Goal: Task Accomplishment & Management: Manage account settings

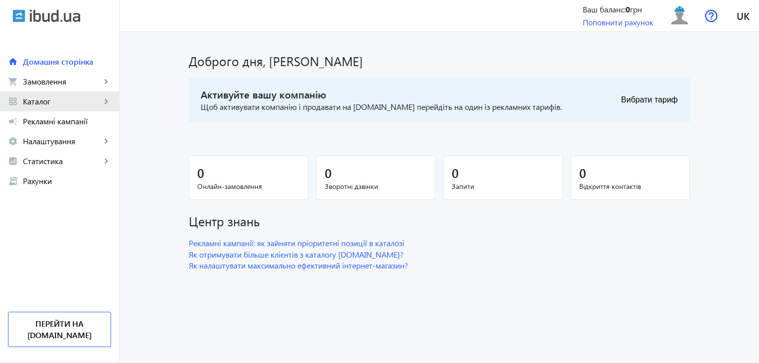
click at [103, 104] on mat-icon "keyboard_arrow_right" at bounding box center [106, 102] width 10 height 10
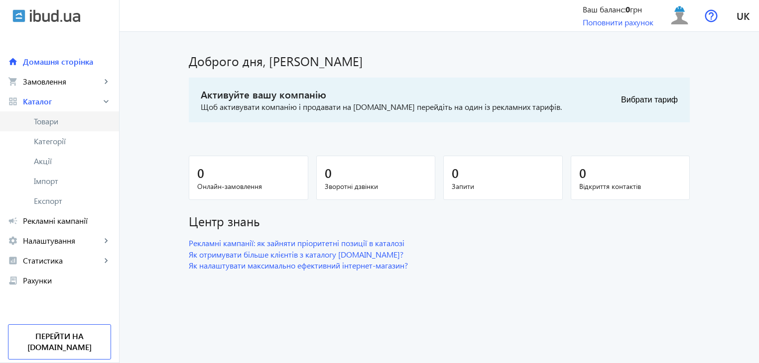
click at [80, 122] on span "Товари" at bounding box center [72, 121] width 77 height 10
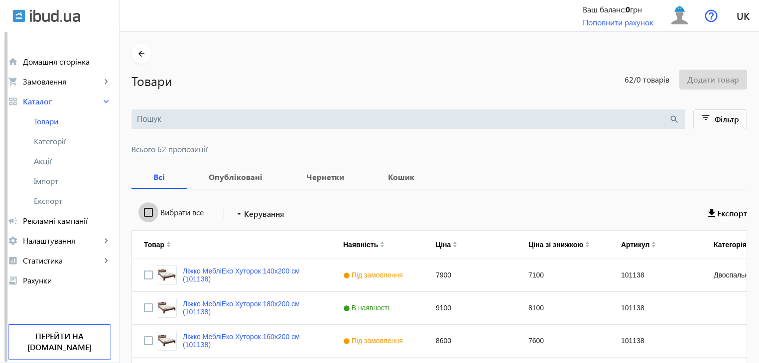
click at [141, 210] on input "Вибрати все" at bounding box center [148, 213] width 20 height 20
checkbox input "true"
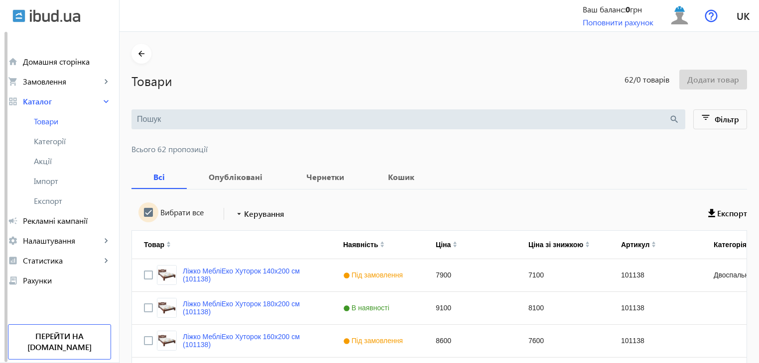
checkbox input "true"
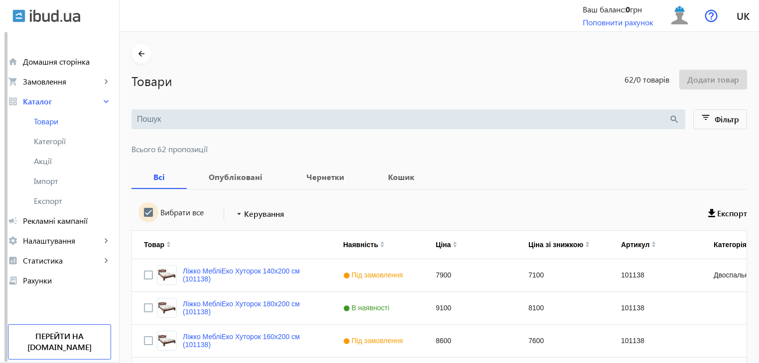
checkbox input "true"
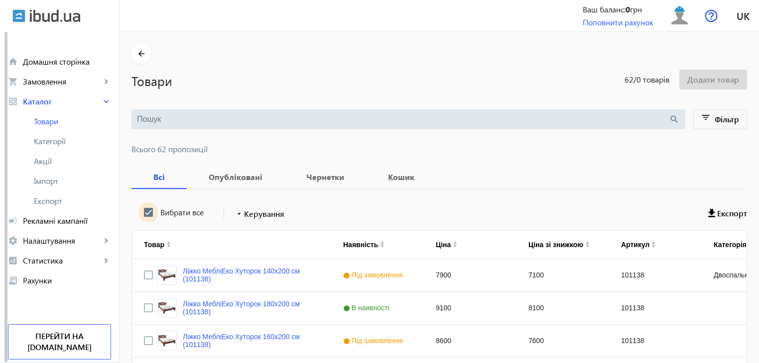
checkbox input "true"
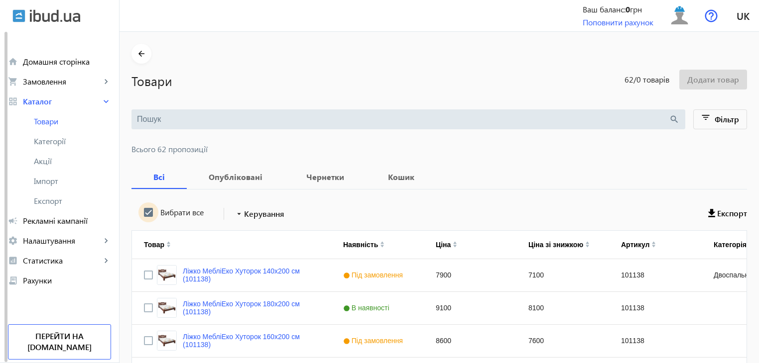
checkbox input "true"
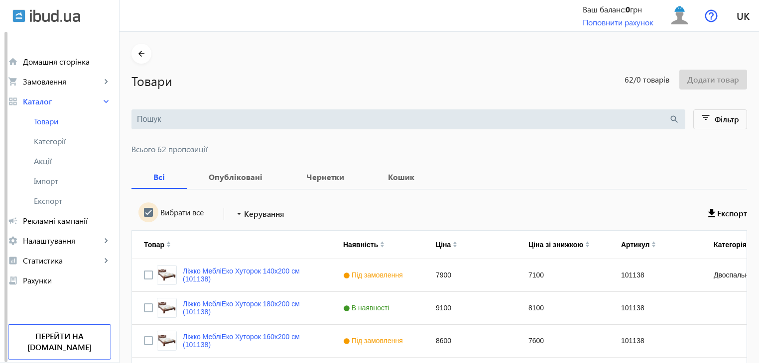
checkbox input "true"
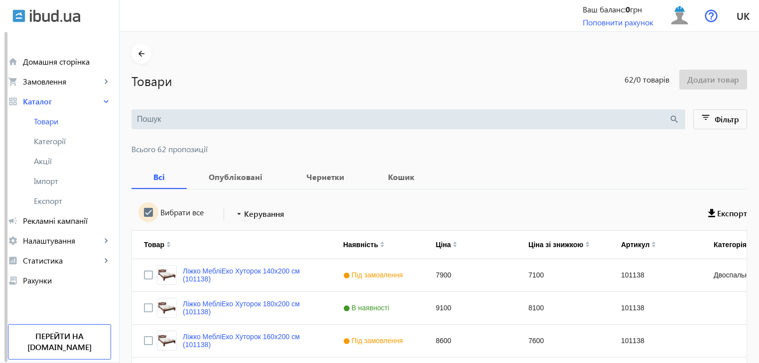
checkbox input "true"
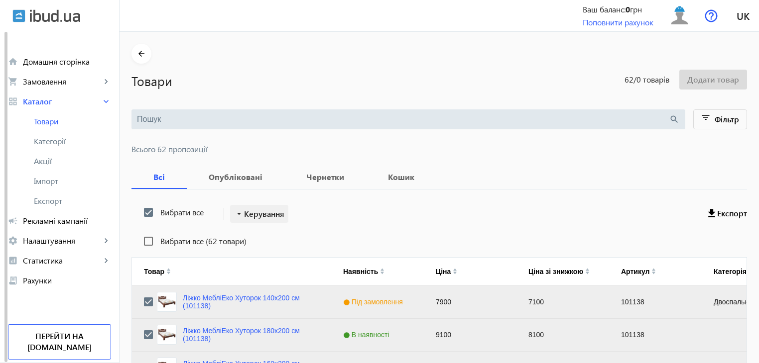
click at [248, 212] on span "Керування" at bounding box center [264, 214] width 40 height 12
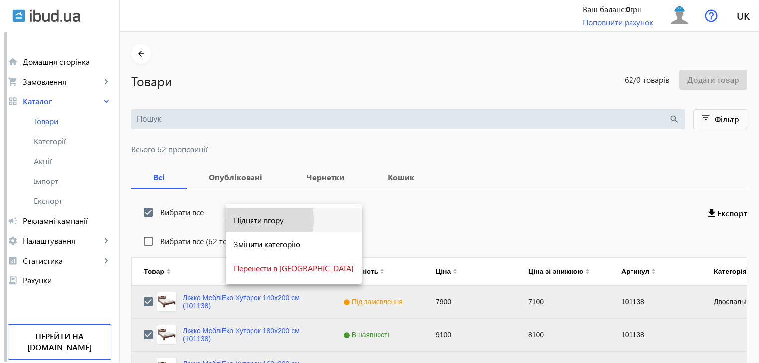
click at [253, 221] on span "Підняти вгору" at bounding box center [293, 221] width 120 height 8
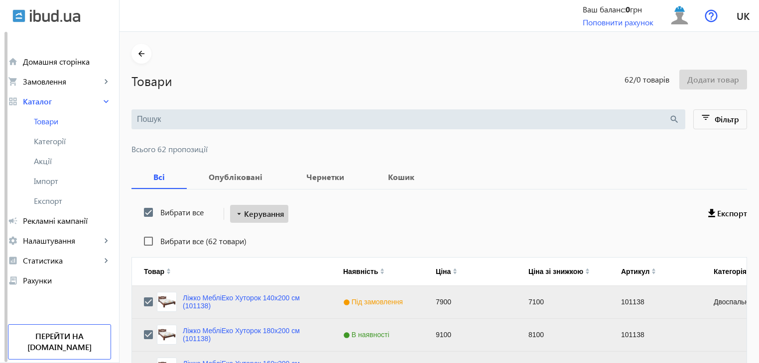
click at [254, 217] on span "Керування" at bounding box center [264, 214] width 40 height 12
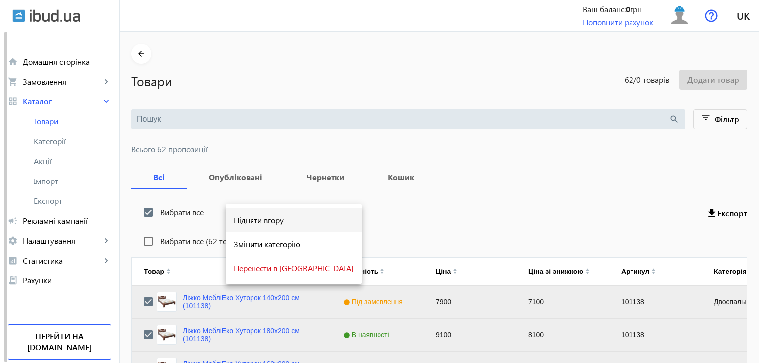
click at [254, 220] on span "Підняти вгору" at bounding box center [293, 221] width 120 height 8
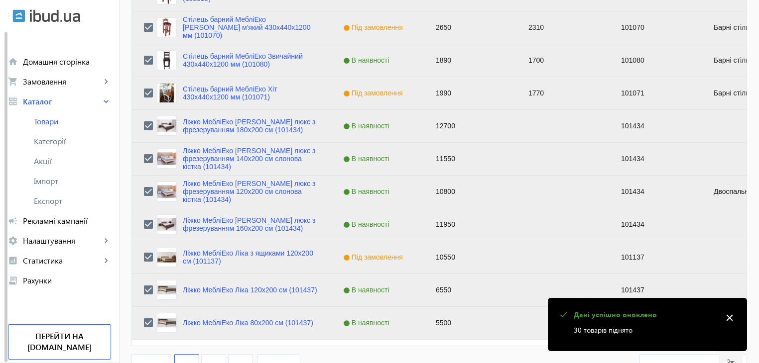
scroll to position [1004, 0]
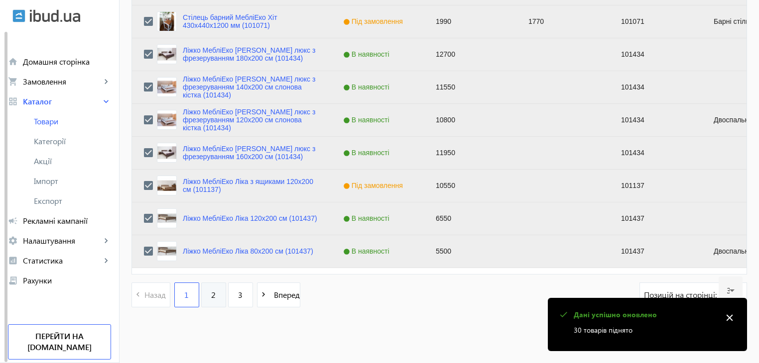
click at [201, 295] on link "2" at bounding box center [213, 295] width 25 height 25
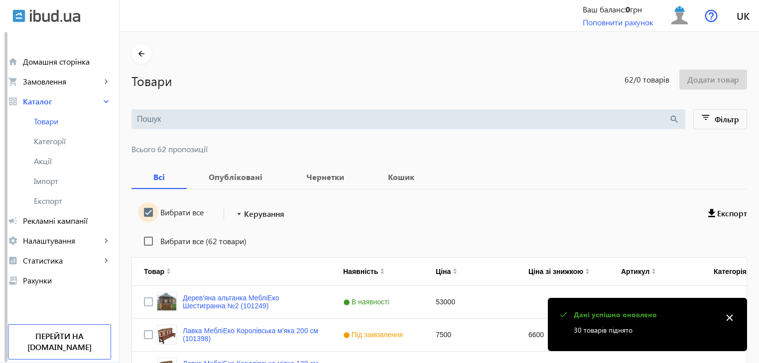
click at [140, 207] on input "Вибрати все" at bounding box center [148, 213] width 20 height 20
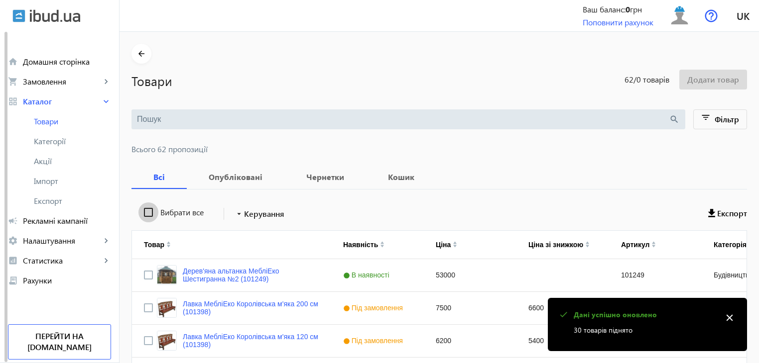
click at [140, 207] on input "Вибрати все" at bounding box center [148, 213] width 20 height 20
checkbox input "true"
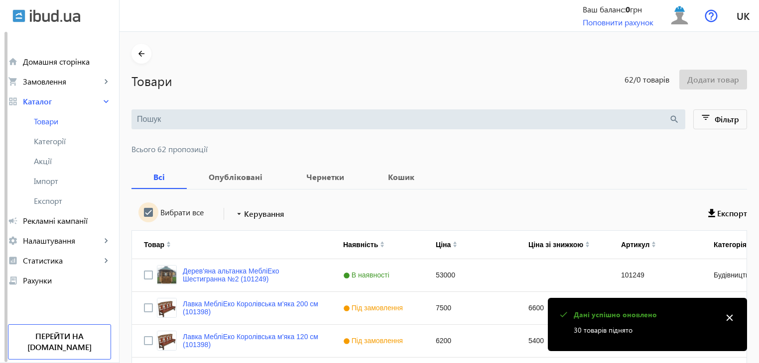
checkbox input "true"
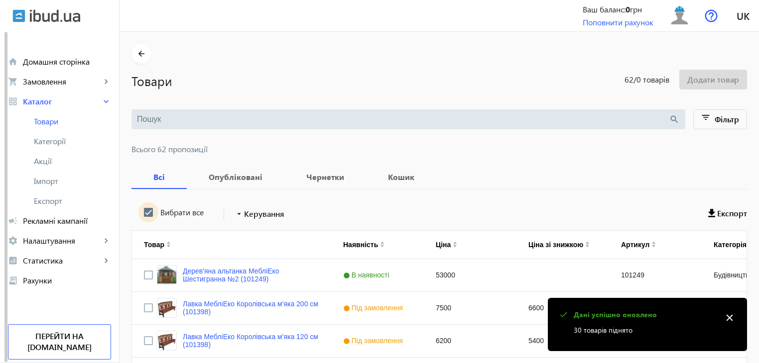
checkbox input "true"
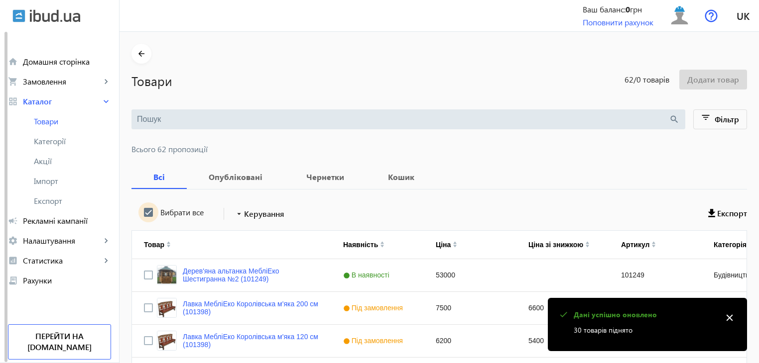
checkbox input "true"
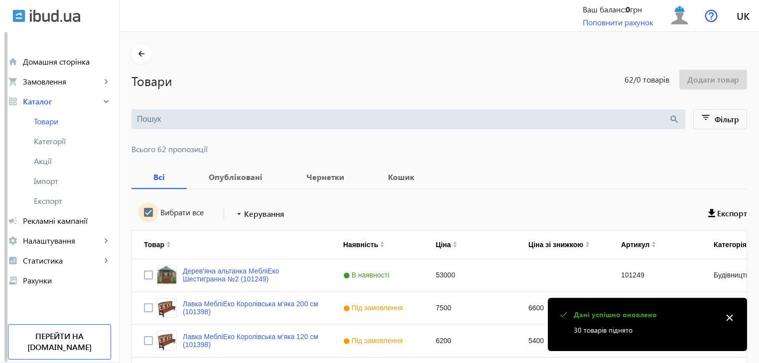
checkbox input "true"
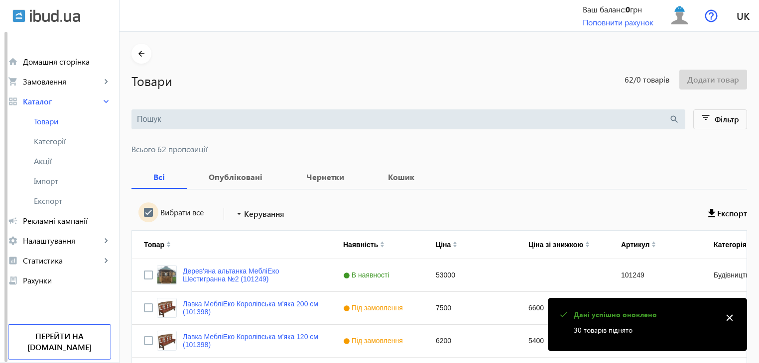
checkbox input "true"
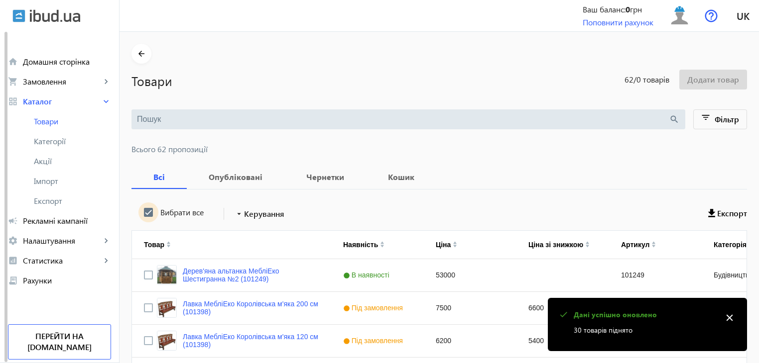
checkbox input "true"
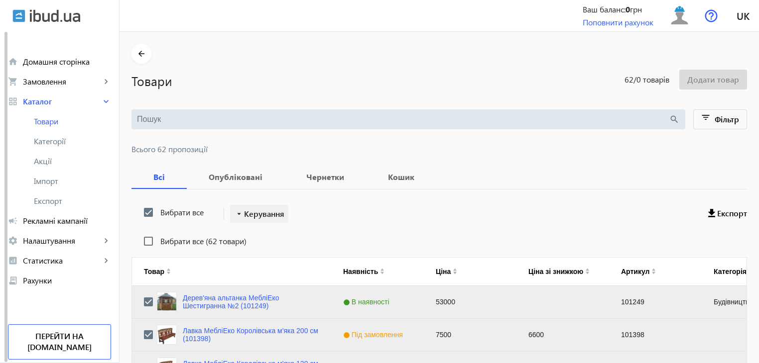
click at [245, 211] on span "Керування" at bounding box center [264, 214] width 40 height 12
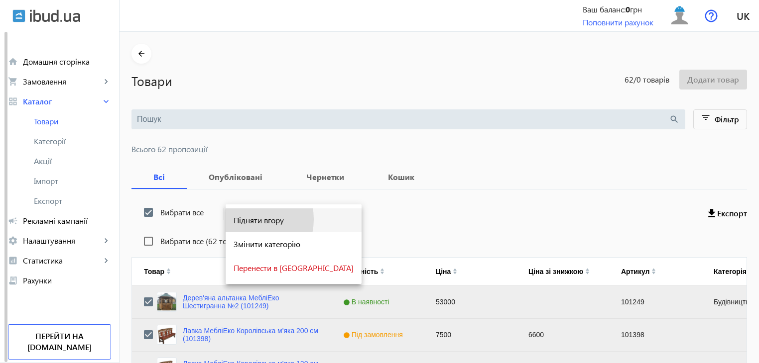
click at [246, 220] on span "Підняти вгору" at bounding box center [293, 221] width 120 height 8
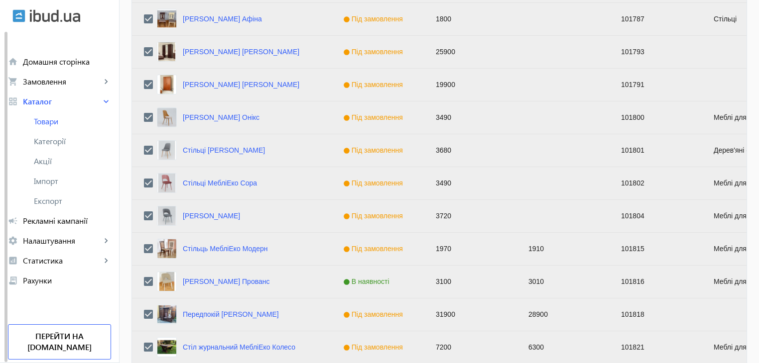
scroll to position [1004, 0]
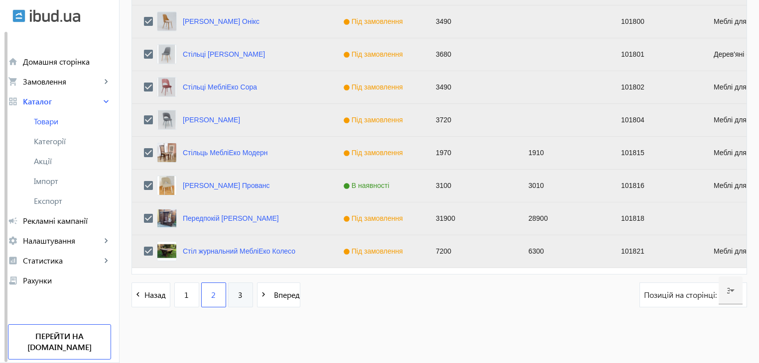
click at [231, 297] on link "3" at bounding box center [240, 295] width 25 height 25
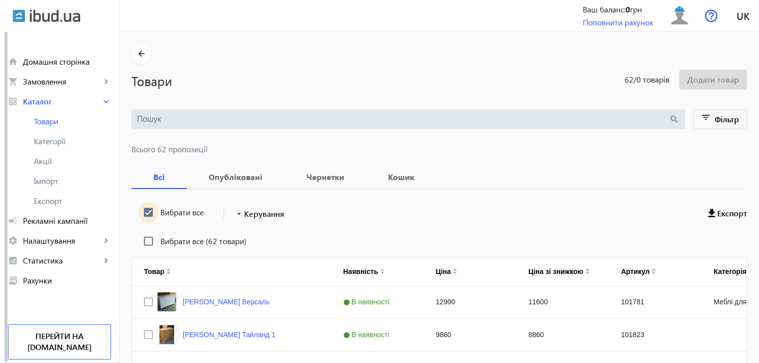
click at [141, 213] on input "Вибрати все" at bounding box center [148, 213] width 20 height 20
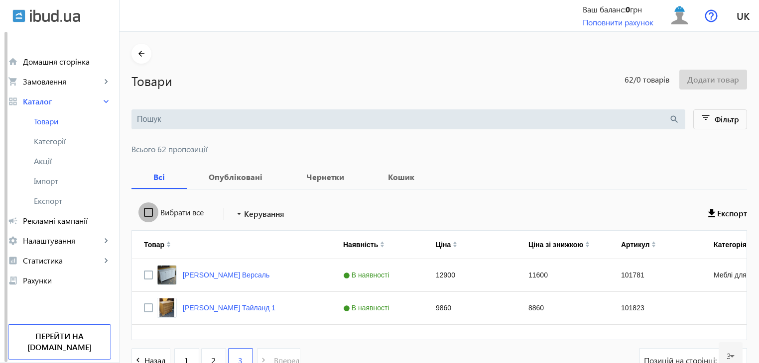
click at [141, 213] on input "Вибрати все" at bounding box center [148, 213] width 20 height 20
checkbox input "true"
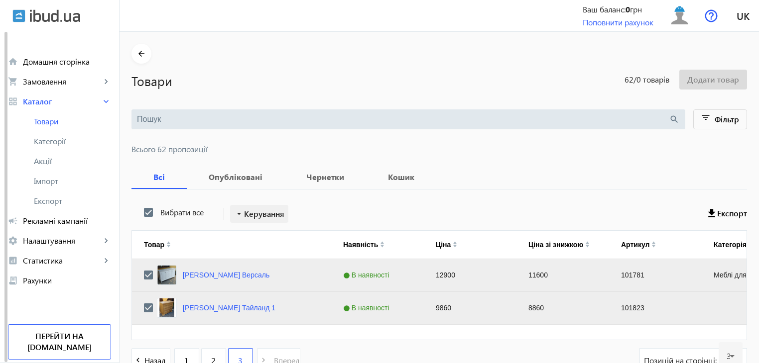
click at [246, 214] on span "Керування" at bounding box center [264, 214] width 40 height 12
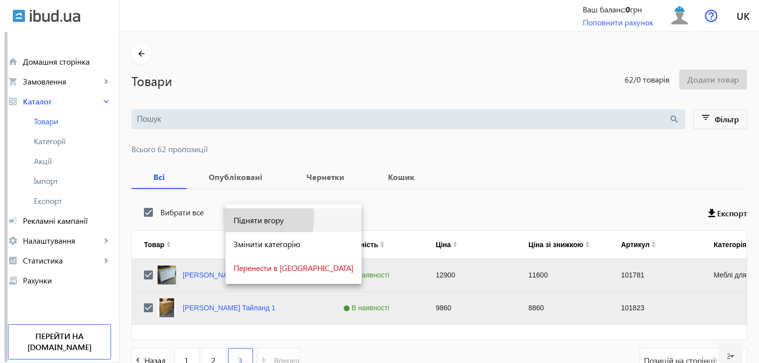
click at [247, 219] on span "Підняти вгору" at bounding box center [293, 221] width 120 height 8
